Goal: Task Accomplishment & Management: Manage account settings

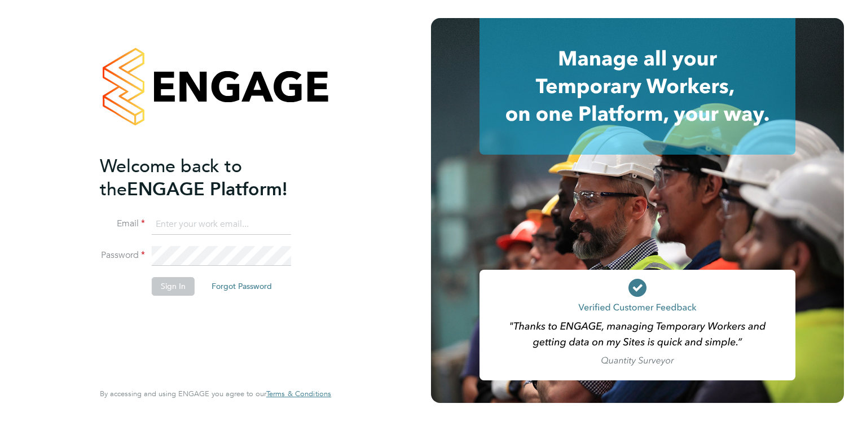
type input "[PERSON_NAME][EMAIL_ADDRESS][PERSON_NAME][DOMAIN_NAME]"
click at [164, 284] on button "Sign In" at bounding box center [173, 286] width 43 height 18
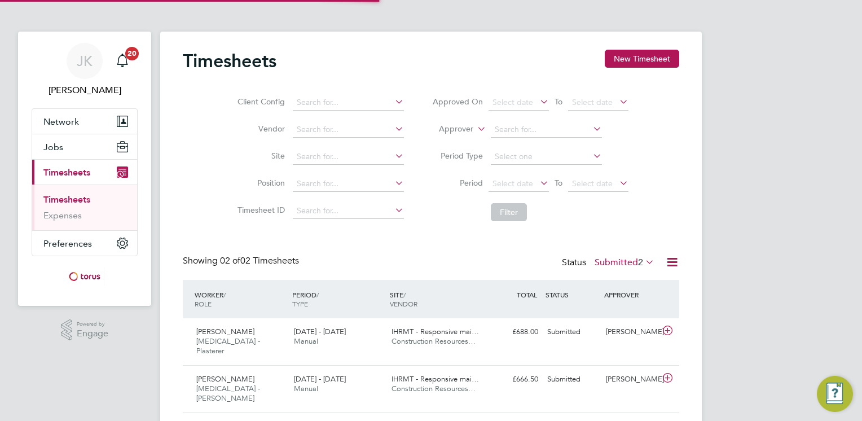
scroll to position [28, 98]
click at [61, 124] on span "Network" at bounding box center [61, 121] width 36 height 11
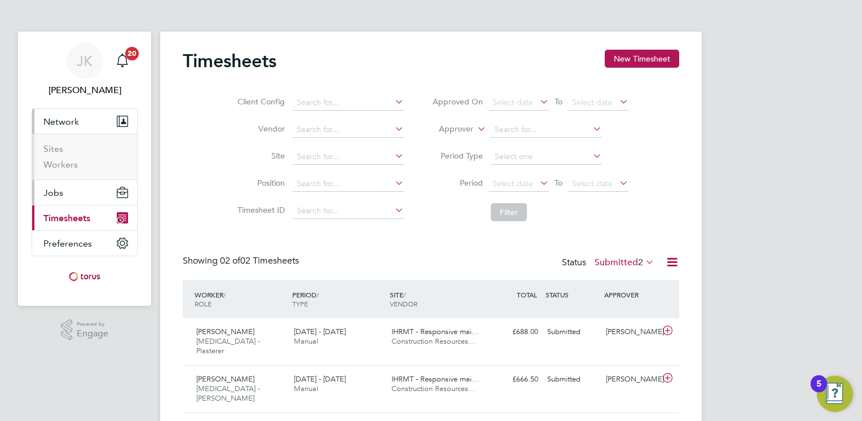
click at [58, 193] on span "Jobs" at bounding box center [53, 192] width 20 height 11
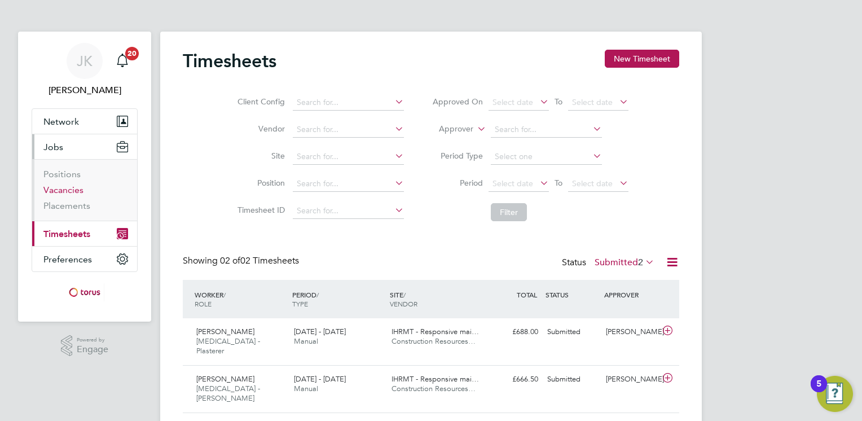
click at [56, 193] on link "Vacancies" at bounding box center [63, 189] width 40 height 11
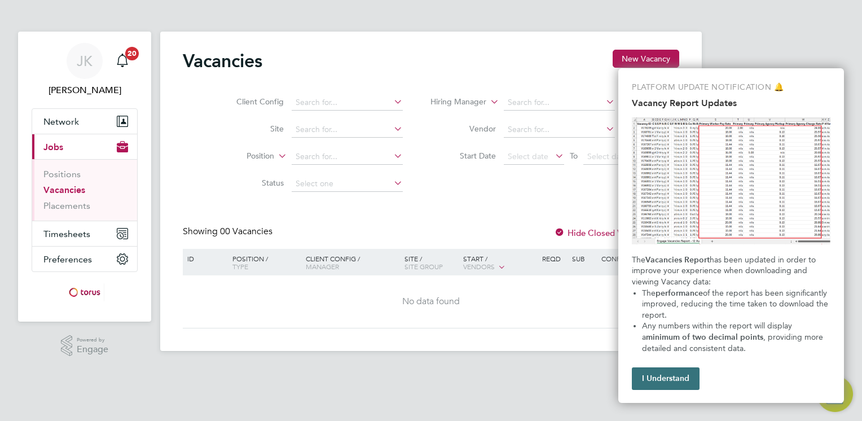
click at [660, 382] on button "I Understand" at bounding box center [666, 378] width 68 height 23
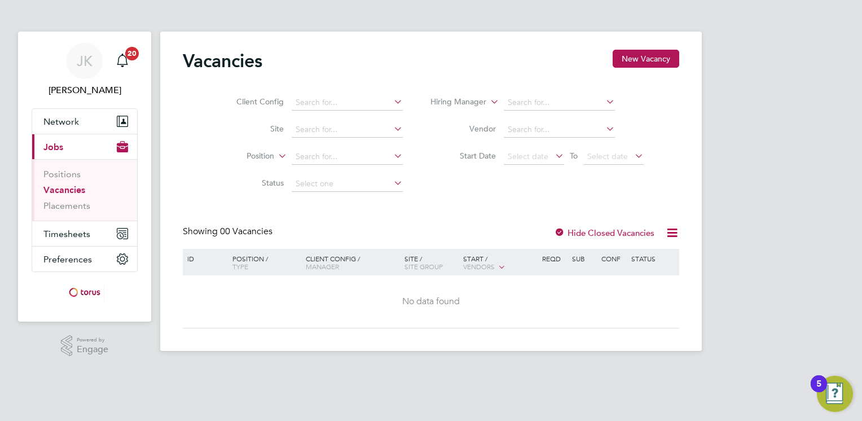
click at [667, 235] on icon at bounding box center [672, 233] width 14 height 14
click at [474, 215] on div "Vacancies New Vacancy Client Config Site Position Status Hiring Manager Vendor …" at bounding box center [431, 189] width 496 height 279
click at [133, 63] on link "[PERSON_NAME] [PERSON_NAME]" at bounding box center [85, 70] width 106 height 54
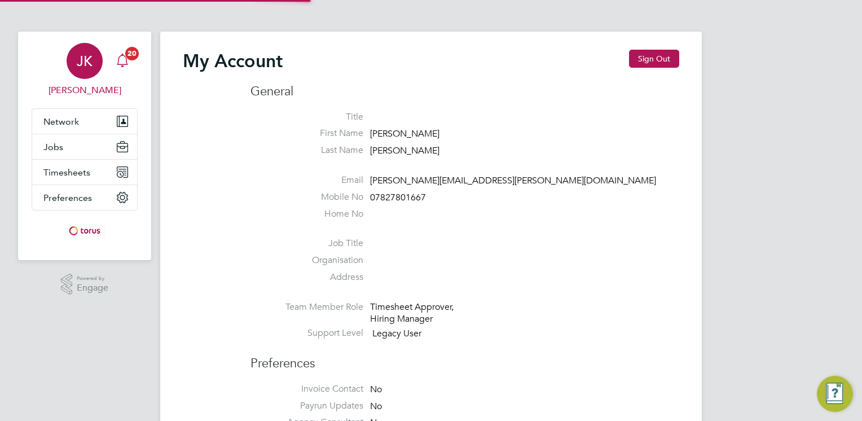
type input "[PERSON_NAME][EMAIL_ADDRESS][PERSON_NAME][DOMAIN_NAME]"
click at [123, 59] on icon "Main navigation" at bounding box center [123, 61] width 14 height 14
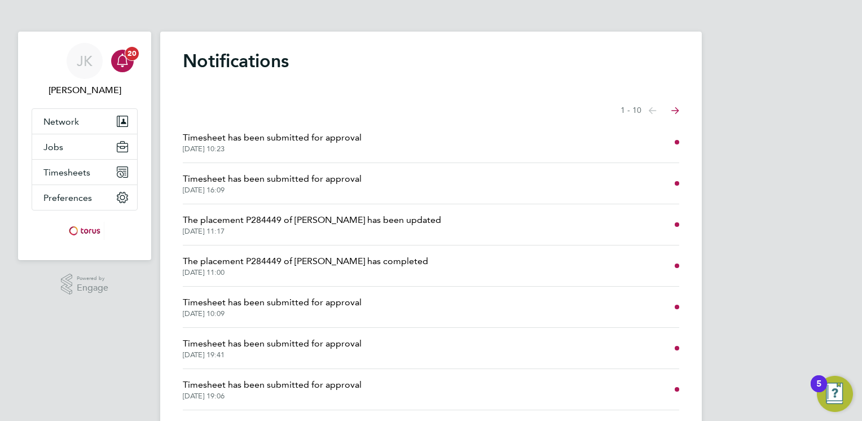
click at [122, 63] on icon "Main navigation" at bounding box center [123, 61] width 14 height 14
click at [54, 150] on span "Jobs" at bounding box center [53, 147] width 20 height 11
click at [52, 168] on span "Timesheets" at bounding box center [66, 172] width 47 height 11
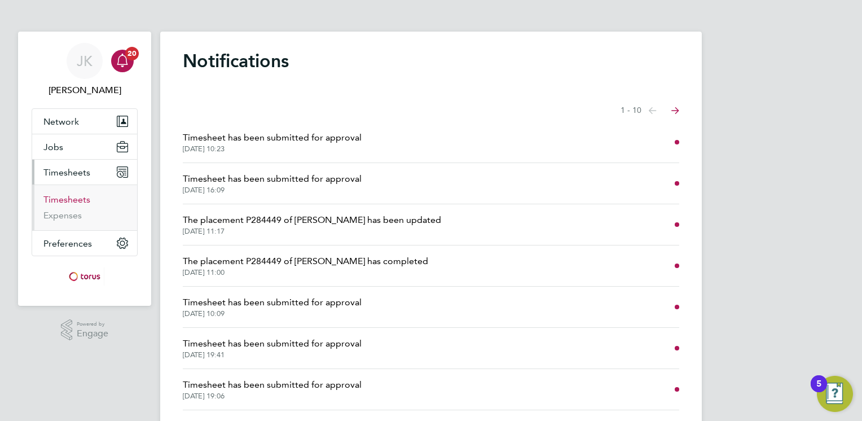
click at [58, 195] on link "Timesheets" at bounding box center [66, 199] width 47 height 11
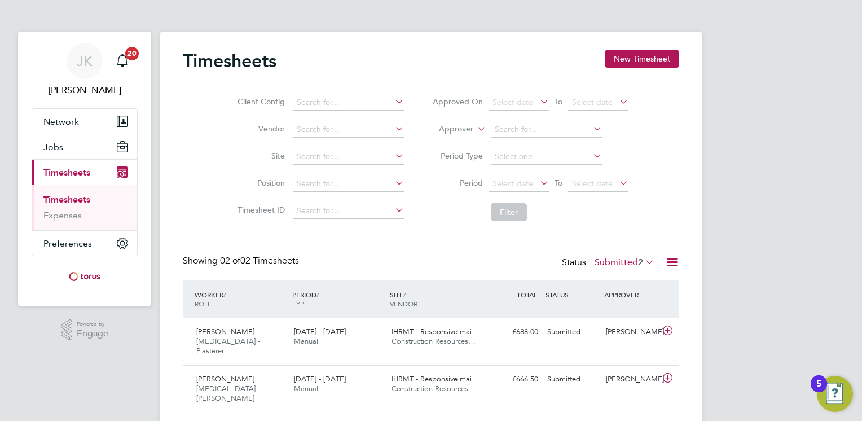
scroll to position [12, 0]
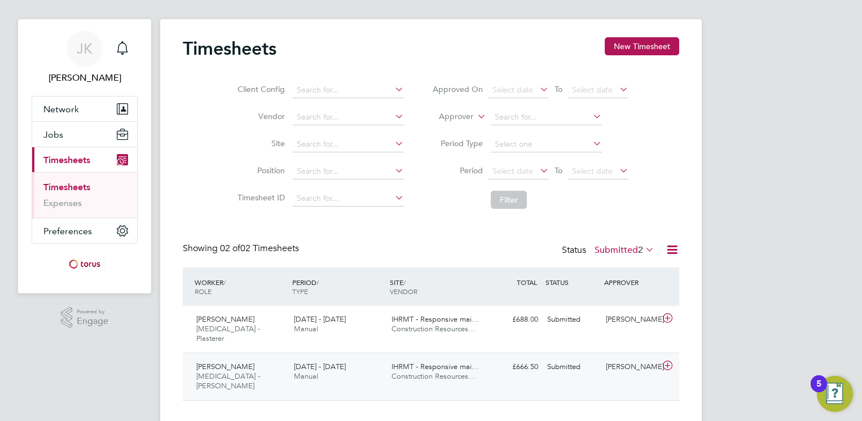
click at [668, 361] on icon at bounding box center [667, 365] width 14 height 9
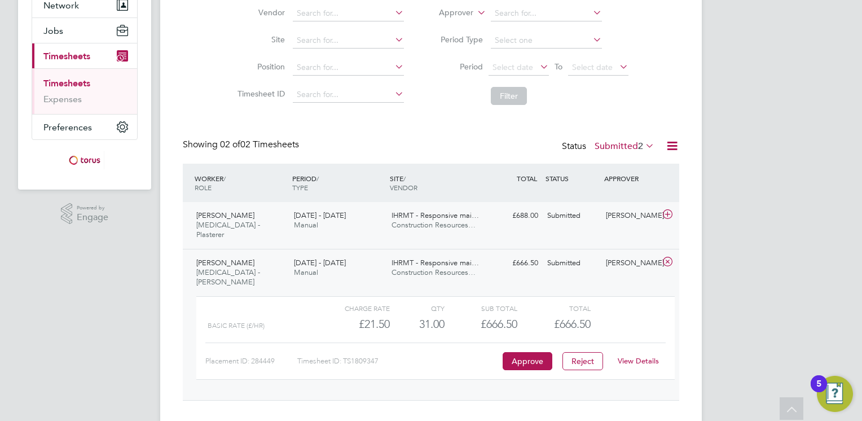
click at [664, 213] on icon at bounding box center [667, 214] width 14 height 9
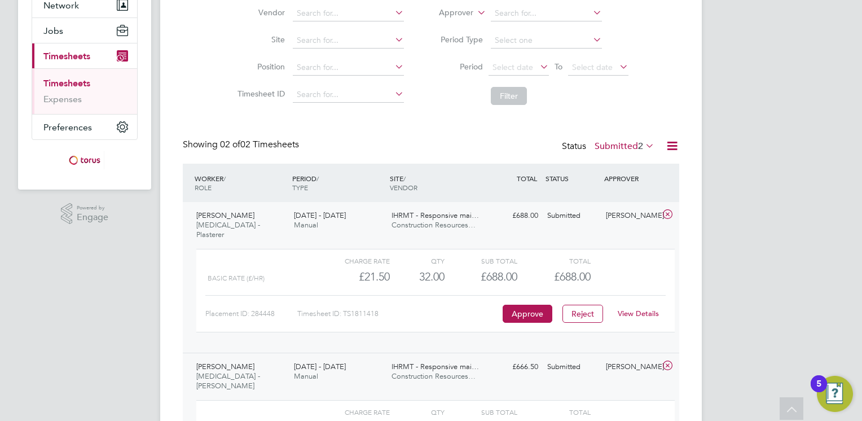
scroll to position [219, 0]
